Goal: Task Accomplishment & Management: Complete application form

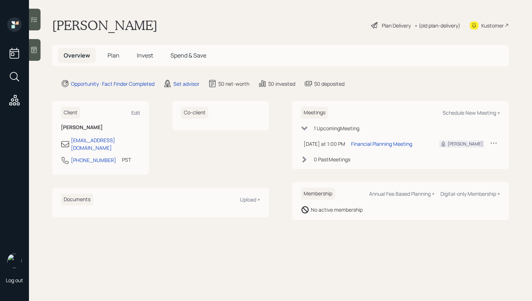
click at [38, 52] on div at bounding box center [35, 50] width 12 height 22
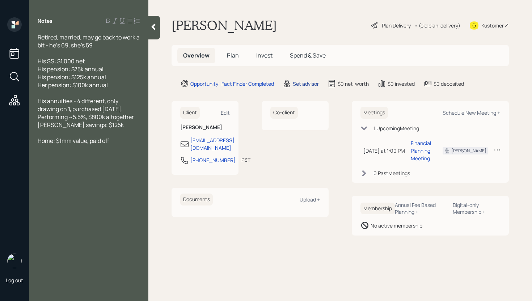
click at [309, 84] on div "Set advisor" at bounding box center [306, 84] width 26 height 8
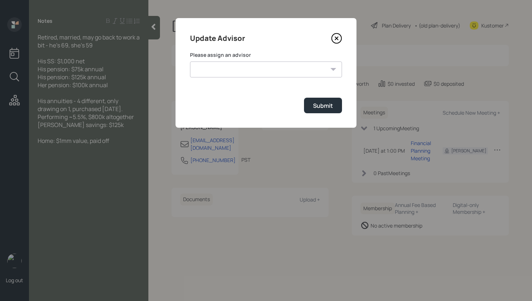
click at [294, 70] on select "[PERSON_NAME] [PERSON_NAME] [PERSON_NAME] [PERSON_NAME] End [PERSON_NAME] [PERS…" at bounding box center [266, 70] width 152 height 16
select select "d946c976-65aa-4529-ac9d-02c4f1114fc0"
click at [190, 62] on select "[PERSON_NAME] [PERSON_NAME] [PERSON_NAME] [PERSON_NAME] End [PERSON_NAME] [PERS…" at bounding box center [266, 70] width 152 height 16
click at [316, 105] on div "Submit" at bounding box center [323, 106] width 20 height 8
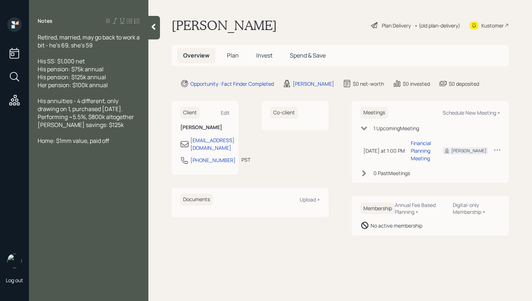
click at [232, 54] on span "Plan" at bounding box center [233, 55] width 12 height 8
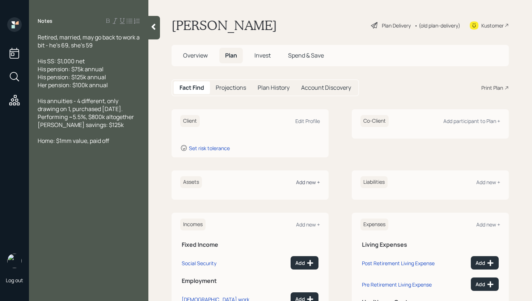
click at [308, 182] on div "Add new +" at bounding box center [308, 182] width 24 height 7
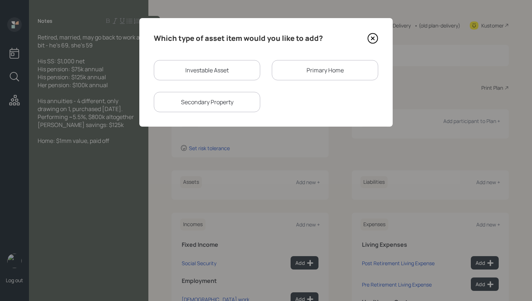
click at [310, 75] on div "Primary Home" at bounding box center [325, 70] width 106 height 20
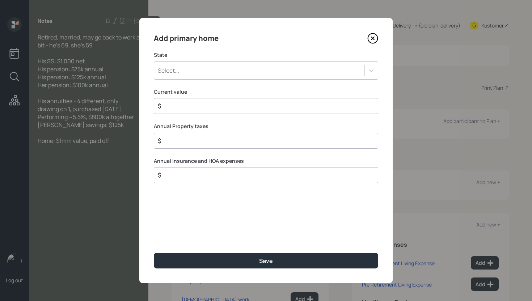
click at [237, 62] on div "Select..." at bounding box center [266, 71] width 225 height 18
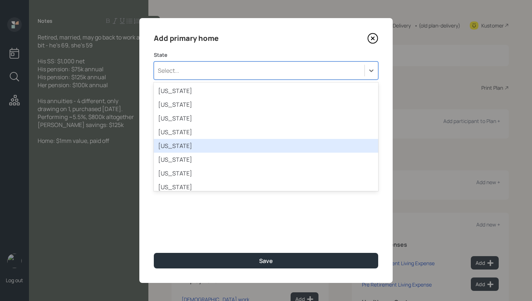
click at [202, 147] on div "[US_STATE]" at bounding box center [266, 146] width 225 height 14
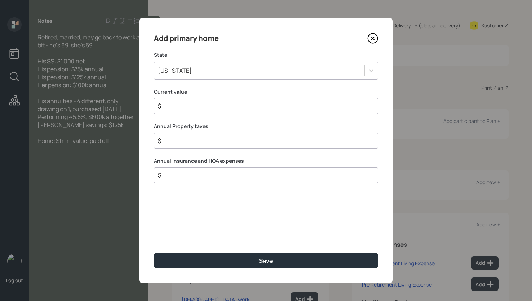
click at [205, 106] on input "$" at bounding box center [263, 106] width 212 height 9
type input "$ 1,000,000"
click at [154, 253] on button "Save" at bounding box center [266, 261] width 225 height 16
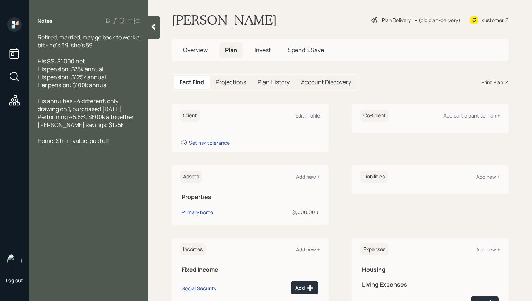
scroll to position [37, 0]
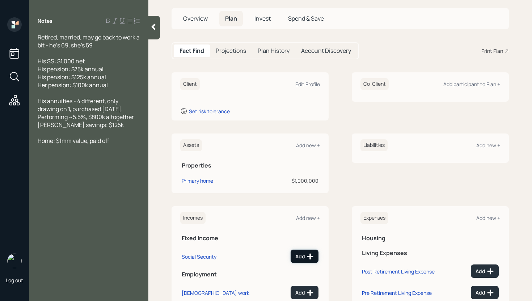
click at [307, 254] on icon at bounding box center [310, 256] width 7 height 7
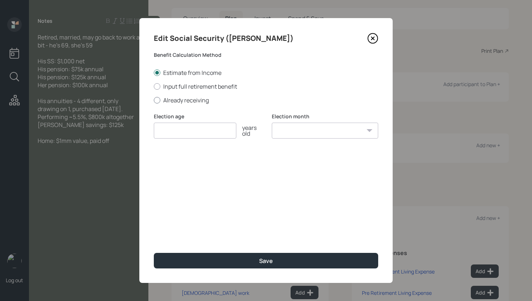
click at [186, 98] on label "Already receiving" at bounding box center [266, 100] width 225 height 8
click at [154, 100] on input "Already receiving" at bounding box center [154, 100] width 0 height 0
radio input "true"
click at [188, 134] on input "number" at bounding box center [195, 131] width 83 height 16
type input "2"
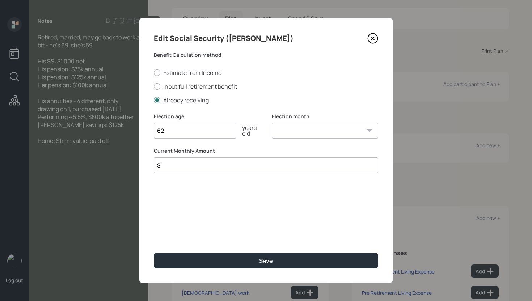
type input "62"
type input "$ 1,185"
click at [154, 253] on button "Save" at bounding box center [266, 261] width 225 height 16
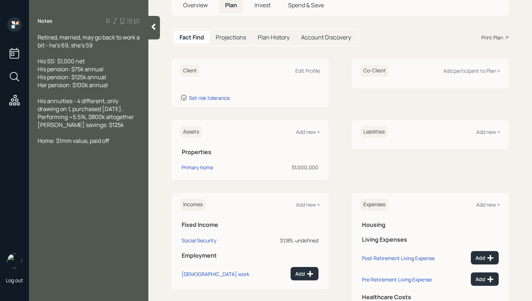
scroll to position [51, 0]
click at [307, 199] on div "Incomes Add new +" at bounding box center [250, 204] width 140 height 12
click at [305, 203] on div "Add new +" at bounding box center [308, 204] width 24 height 7
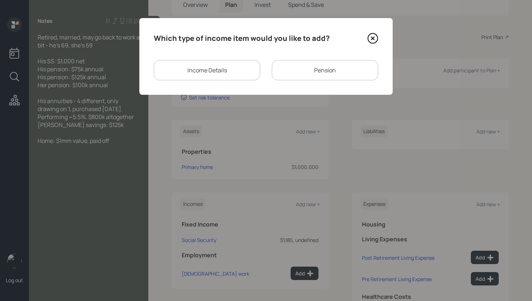
click at [317, 62] on div "Pension" at bounding box center [325, 70] width 106 height 20
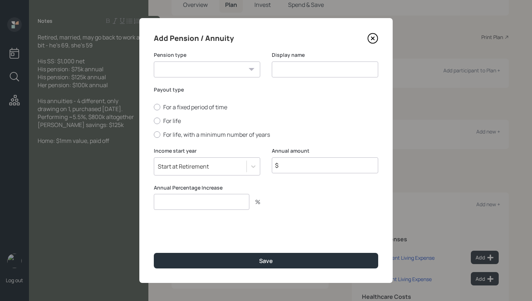
click at [208, 68] on select "Pension Annuity" at bounding box center [207, 70] width 106 height 16
select select "pension"
click at [154, 62] on select "Pension Annuity" at bounding box center [207, 70] width 106 height 16
click at [319, 72] on input at bounding box center [325, 70] width 106 height 16
click at [276, 67] on input "Pension" at bounding box center [325, 70] width 106 height 16
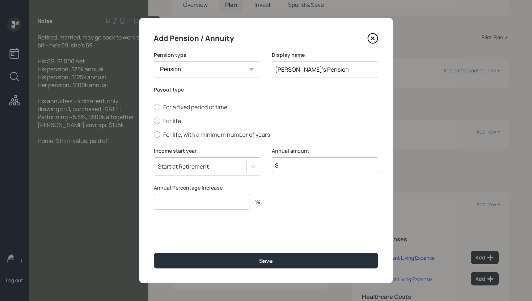
type input "[PERSON_NAME]'s Pension"
click at [172, 121] on label "For life" at bounding box center [266, 121] width 225 height 8
click at [154, 121] on input "For life" at bounding box center [154, 121] width 0 height 0
radio input "true"
click at [325, 167] on input "$" at bounding box center [325, 166] width 106 height 16
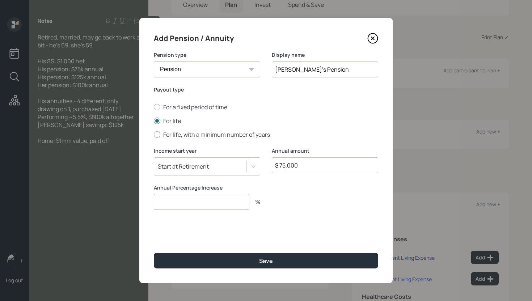
type input "$ 75,000"
type input "3"
type input "0"
click at [154, 253] on button "Save" at bounding box center [266, 261] width 225 height 16
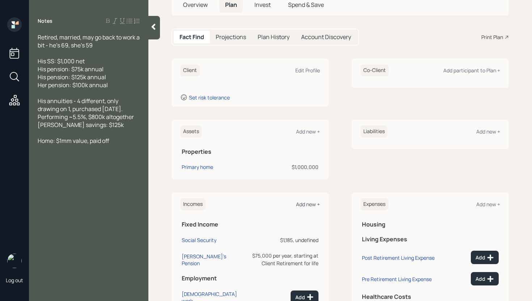
click at [311, 204] on div "Add new +" at bounding box center [308, 204] width 24 height 7
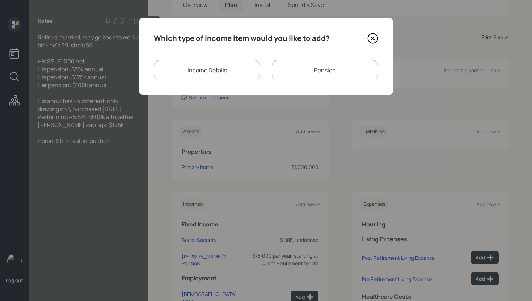
click at [335, 58] on div "Which type of income item would you like to add? Income Details Pension" at bounding box center [266, 56] width 254 height 77
click at [336, 70] on div "Pension" at bounding box center [325, 70] width 106 height 20
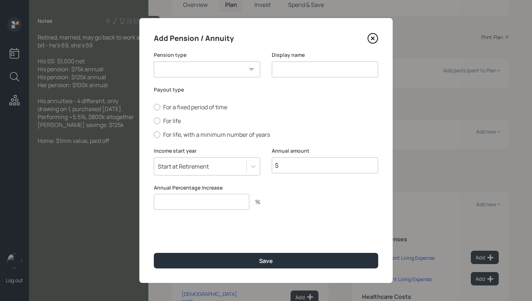
click at [205, 60] on div "Pension type Pension Annuity" at bounding box center [207, 64] width 106 height 26
click at [213, 70] on select "Pension Annuity" at bounding box center [207, 70] width 106 height 16
select select "pension"
click at [154, 62] on select "Pension Annuity" at bounding box center [207, 70] width 106 height 16
click at [330, 70] on input at bounding box center [325, 70] width 106 height 16
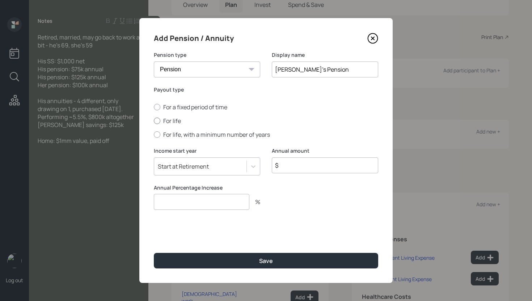
type input "[PERSON_NAME]'s Pension"
click at [175, 117] on label "For life" at bounding box center [266, 121] width 225 height 8
click at [154, 121] on input "For life" at bounding box center [154, 121] width 0 height 0
radio input "true"
click at [338, 167] on input "$" at bounding box center [325, 166] width 106 height 16
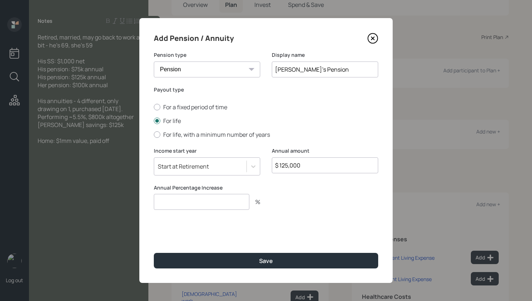
type input "$ 125,000"
type input "0"
click at [154, 253] on button "Save" at bounding box center [266, 261] width 225 height 16
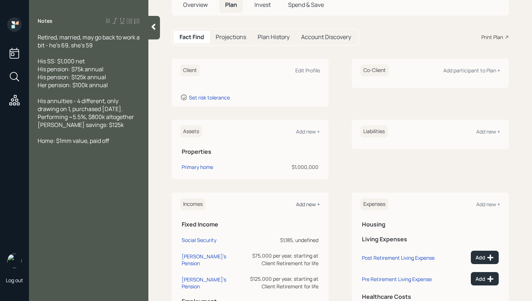
click at [315, 203] on div "Add new +" at bounding box center [308, 204] width 24 height 7
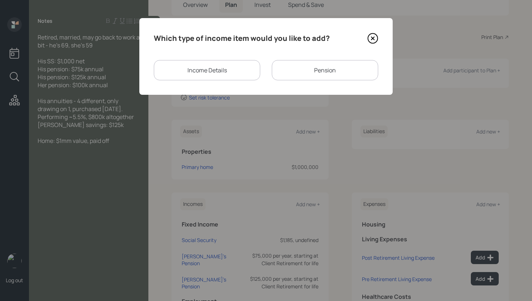
click at [305, 72] on div "Pension" at bounding box center [325, 70] width 106 height 20
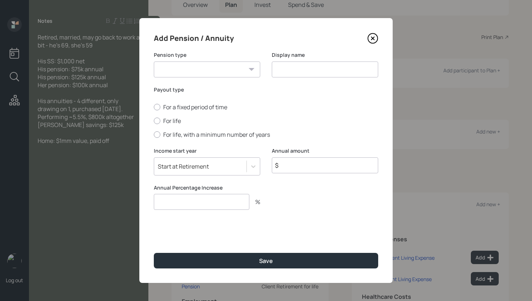
click at [218, 78] on div "Pension type Pension Annuity" at bounding box center [207, 68] width 106 height 35
click at [204, 72] on select "Pension Annuity" at bounding box center [207, 70] width 106 height 16
select select "pension"
click at [154, 62] on select "Pension Annuity" at bounding box center [207, 70] width 106 height 16
click at [300, 71] on input at bounding box center [325, 70] width 106 height 16
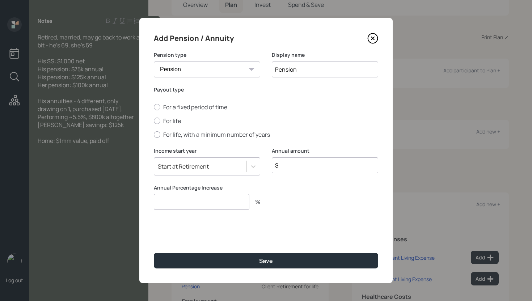
type input "Pension"
click at [169, 116] on div "For a fixed period of time For life For life, with a minimum number of years" at bounding box center [266, 120] width 225 height 35
click at [171, 121] on label "For life" at bounding box center [266, 121] width 225 height 8
click at [154, 121] on input "For life" at bounding box center [154, 121] width 0 height 0
radio input "true"
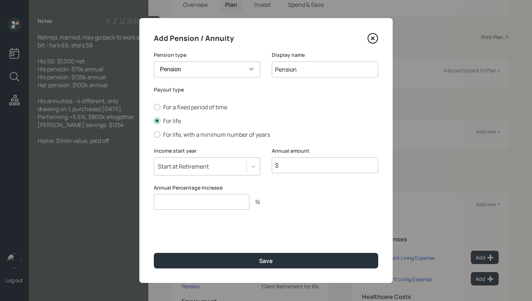
click at [305, 166] on input "$" at bounding box center [325, 166] width 106 height 16
type input "$ 100,000"
type input "0"
click at [154, 253] on button "Save" at bounding box center [266, 261] width 225 height 16
